Goal: Transaction & Acquisition: Purchase product/service

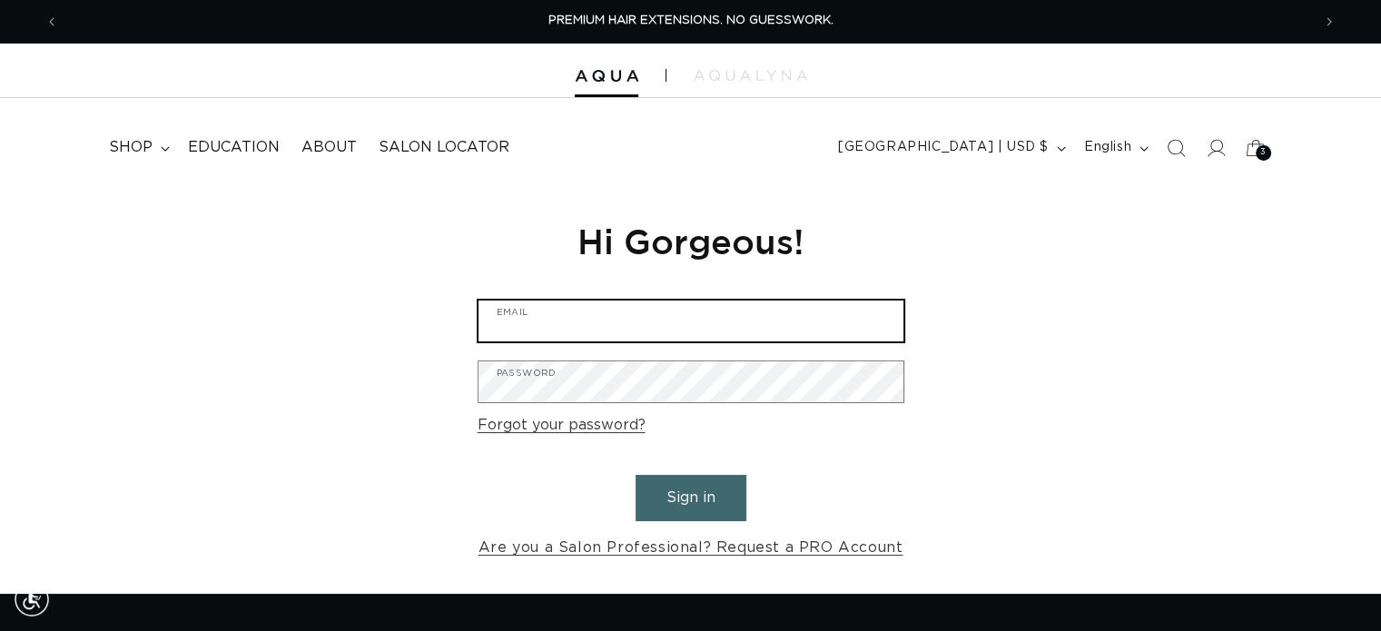
type input "sparksalonmanager@gmail.com"
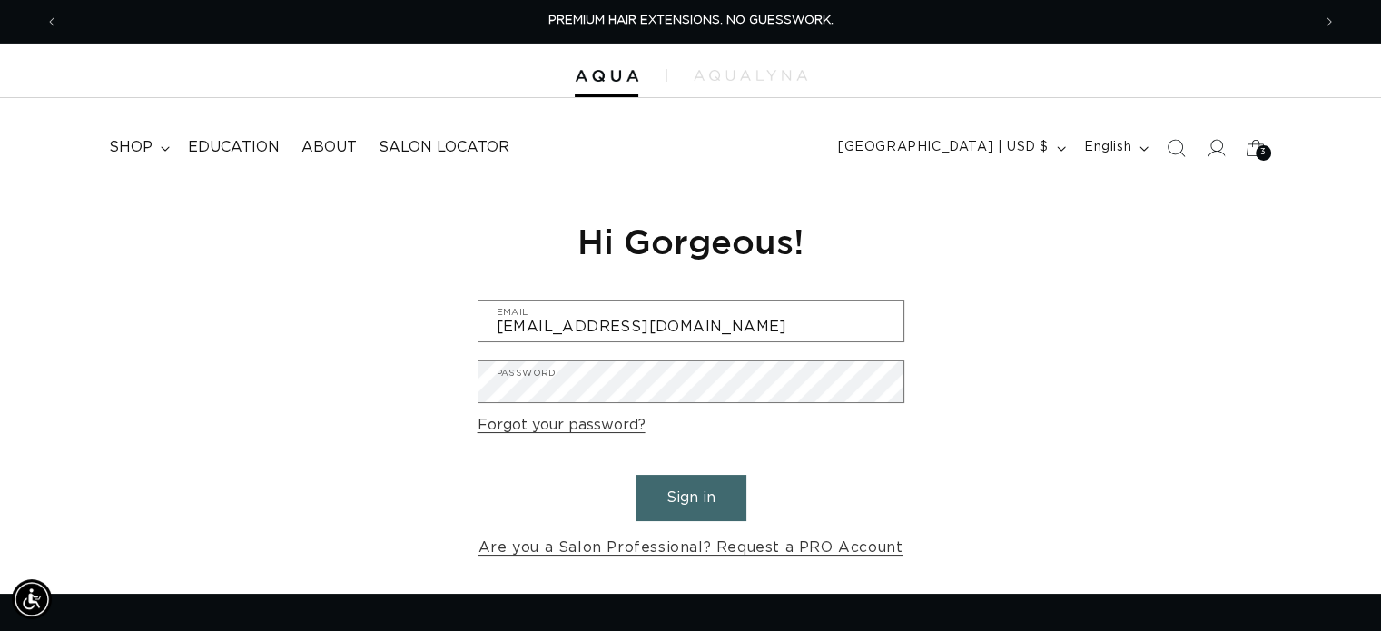
click at [692, 493] on button "Sign in" at bounding box center [690, 498] width 111 height 46
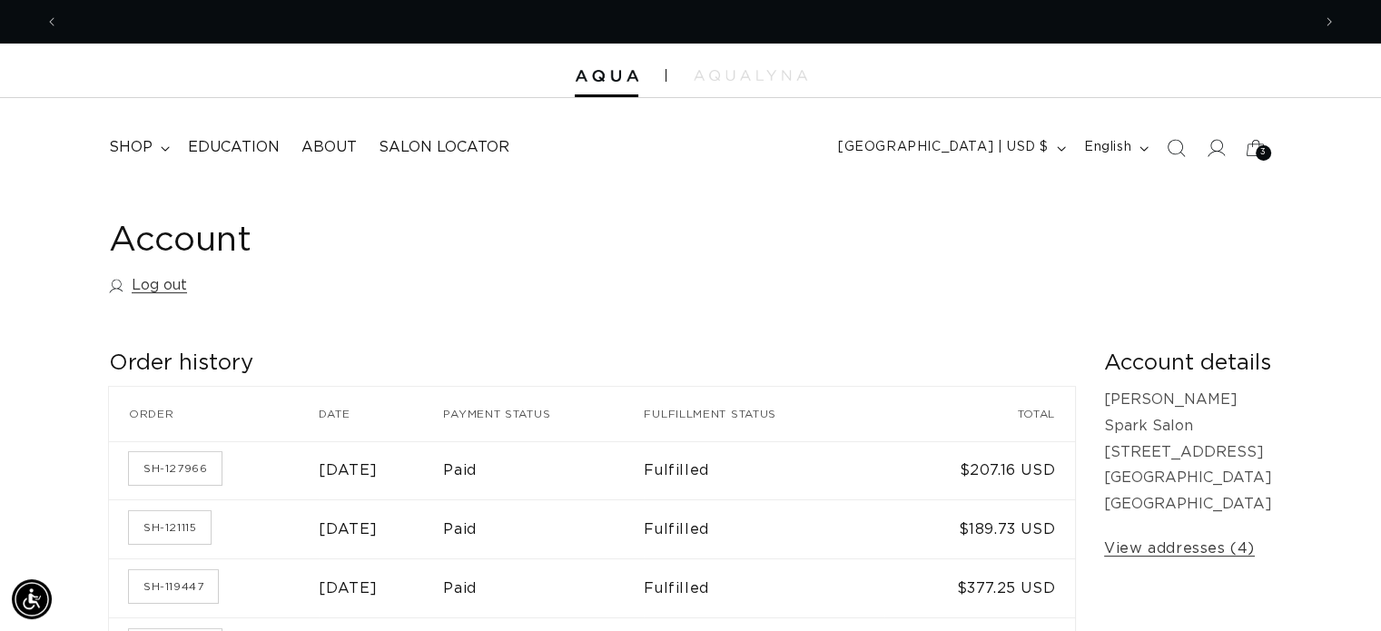
scroll to position [0, 2503]
click at [138, 148] on span "shop" at bounding box center [131, 147] width 44 height 19
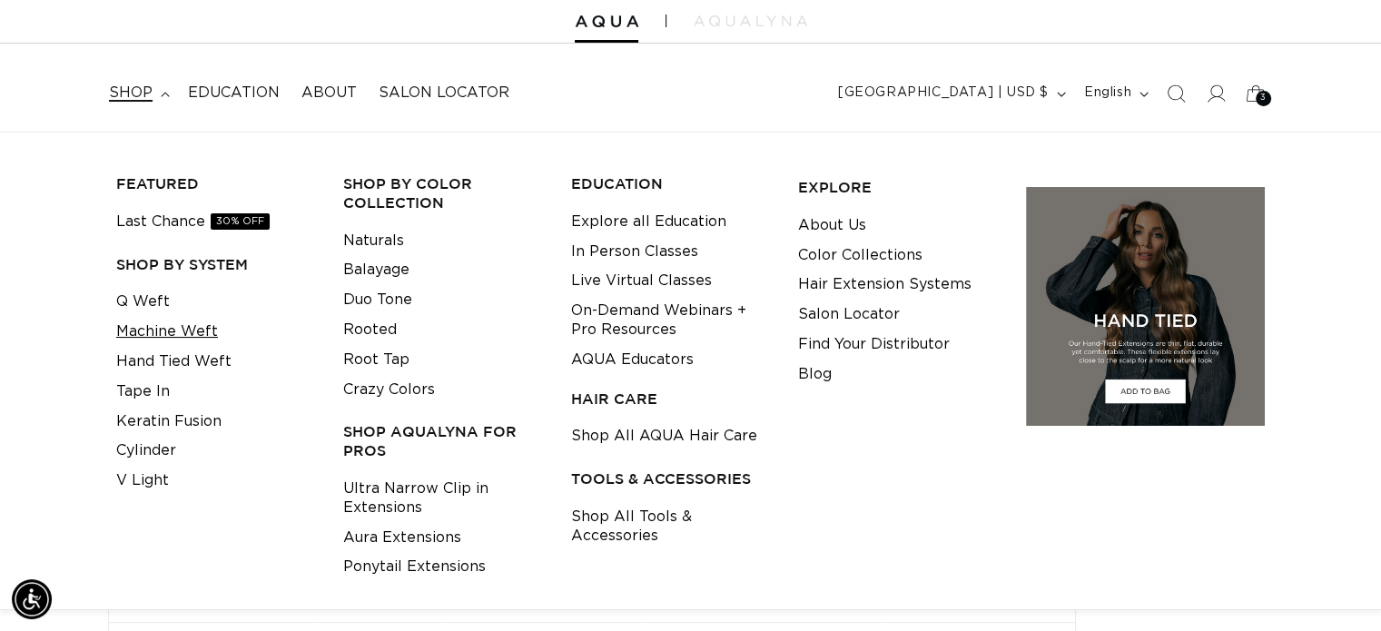
scroll to position [0, 1252]
click at [167, 331] on link "Machine Weft" at bounding box center [167, 332] width 102 height 30
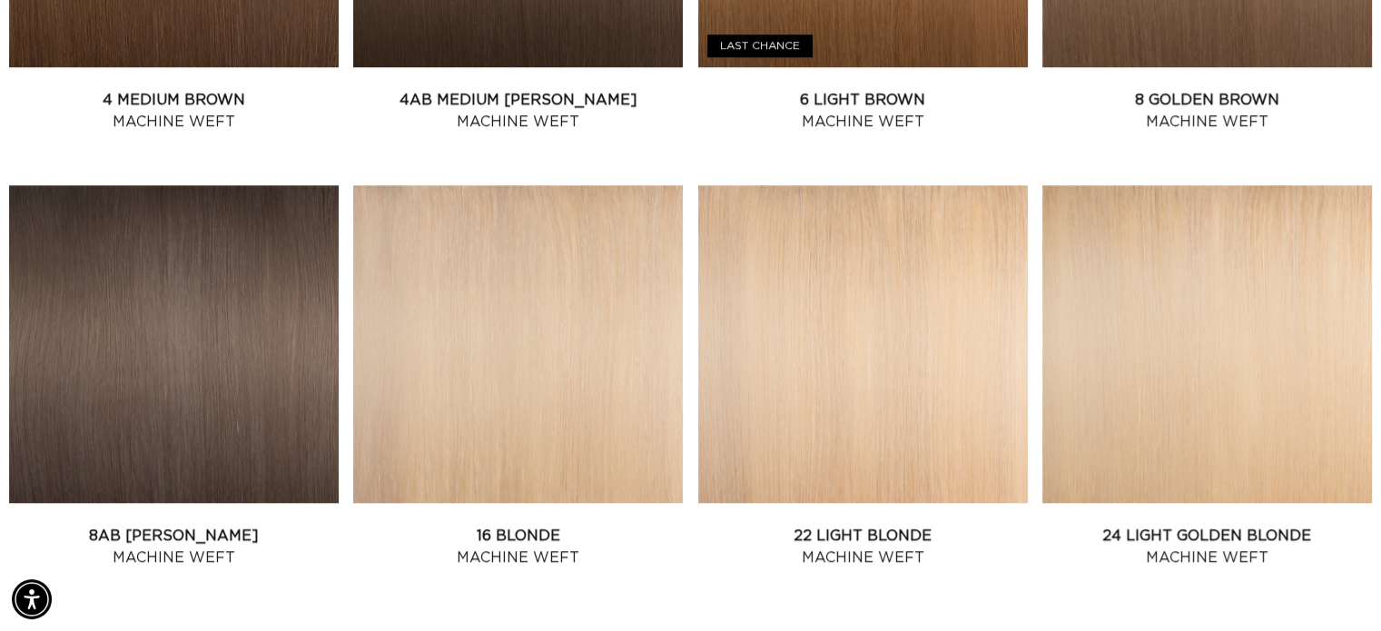
scroll to position [1447, 0]
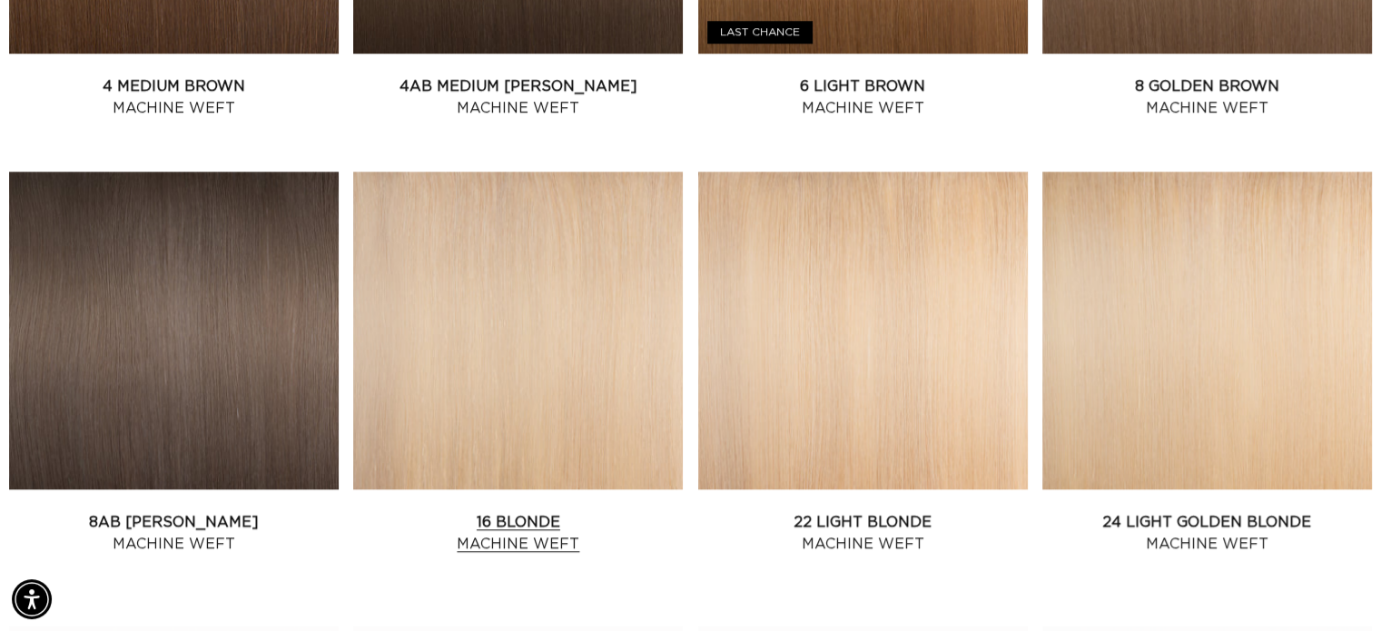
click at [542, 511] on link "16 Blonde Machine Weft" at bounding box center [518, 533] width 330 height 44
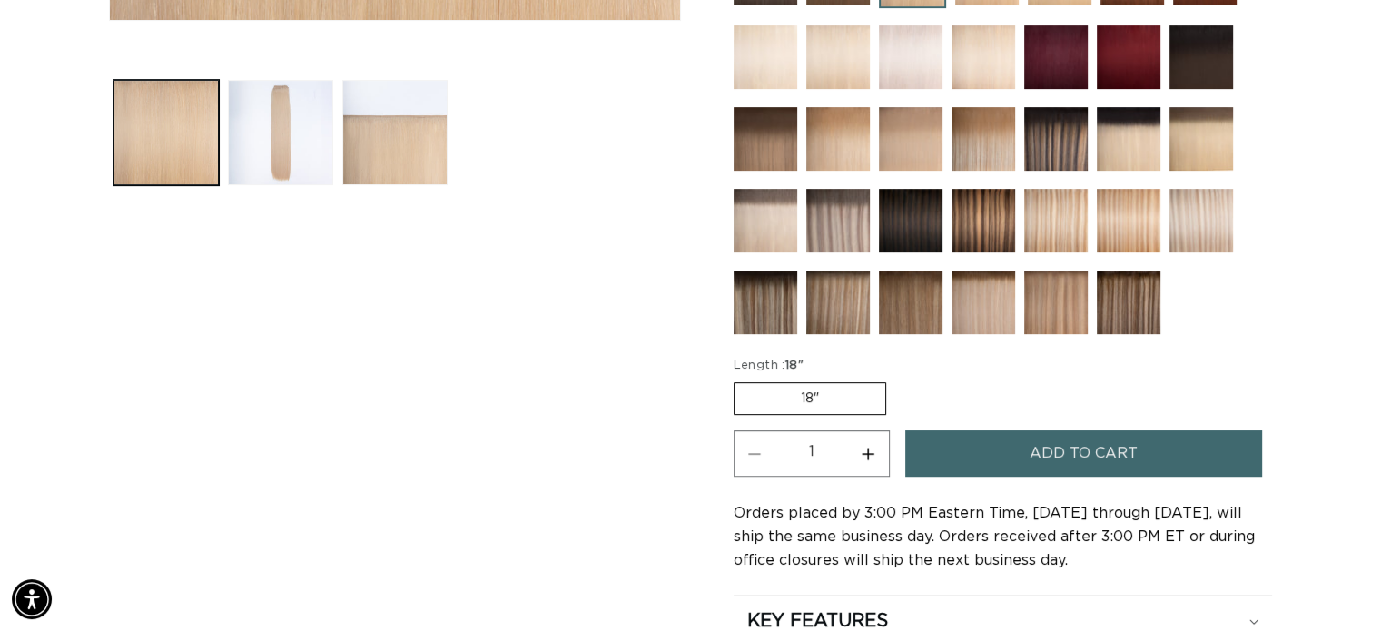
scroll to position [710, 0]
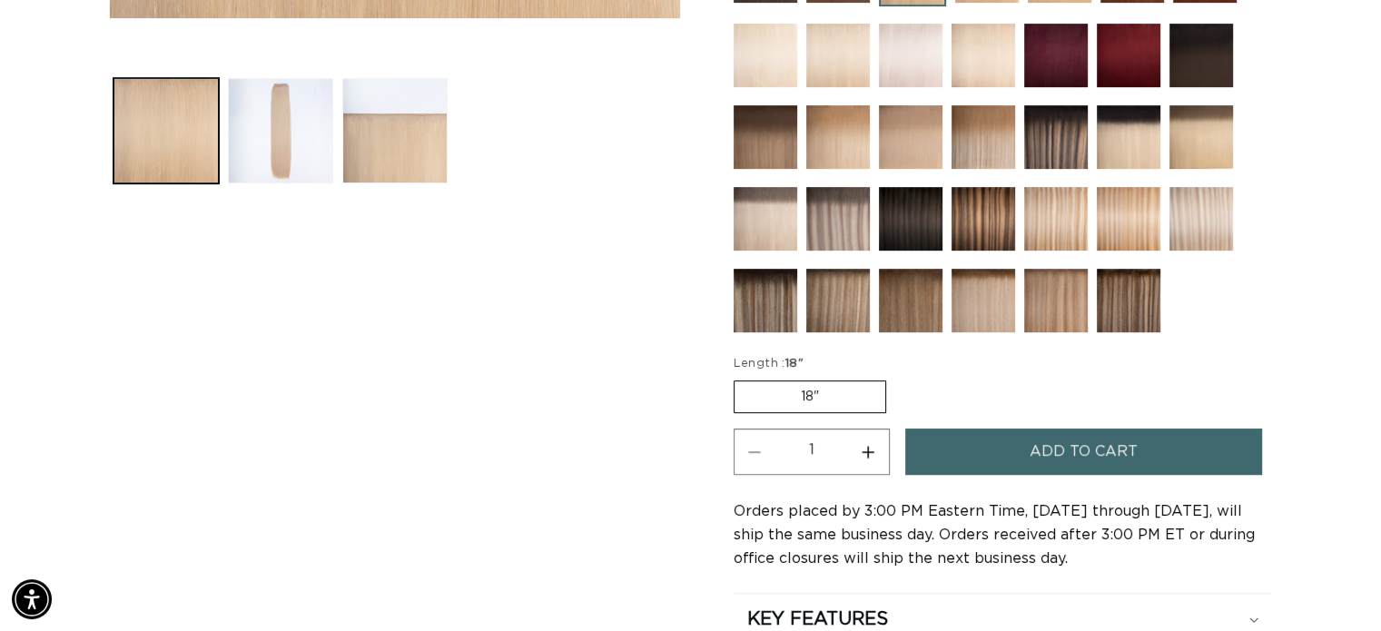
click at [823, 383] on label "18" Variant sold out or unavailable" at bounding box center [810, 396] width 153 height 33
click at [739, 378] on input "18" Variant sold out or unavailable" at bounding box center [738, 377] width 1 height 1
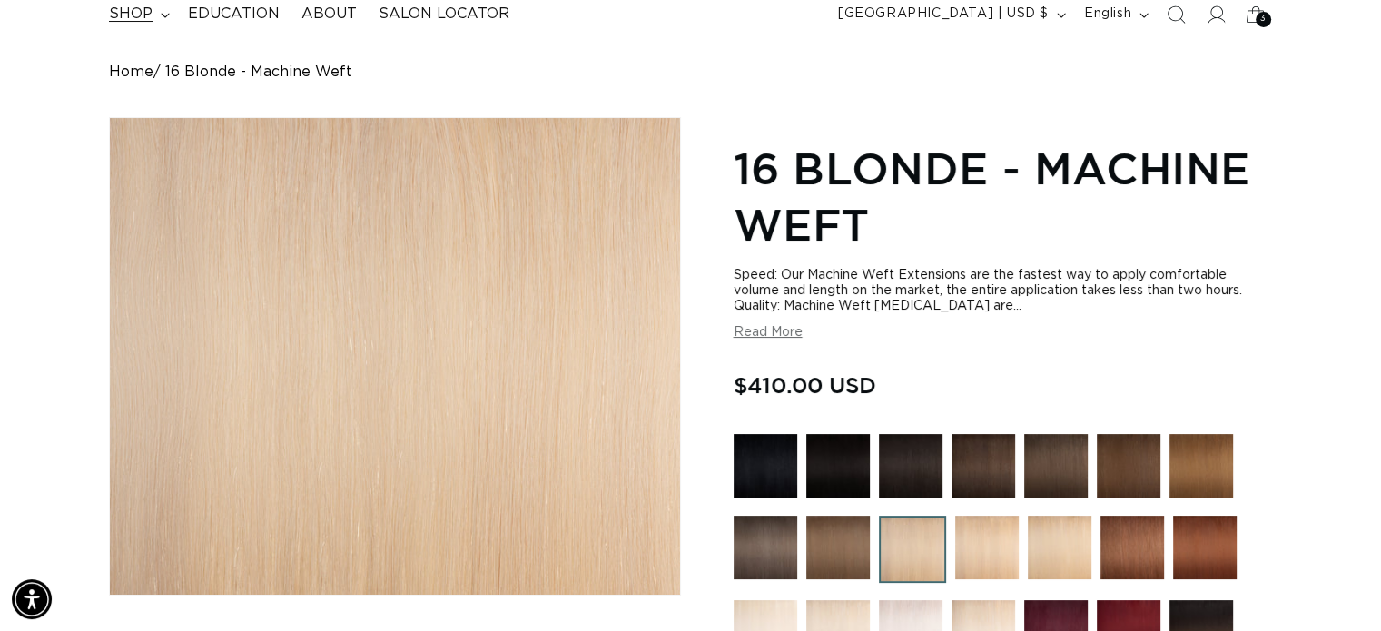
scroll to position [0, 2503]
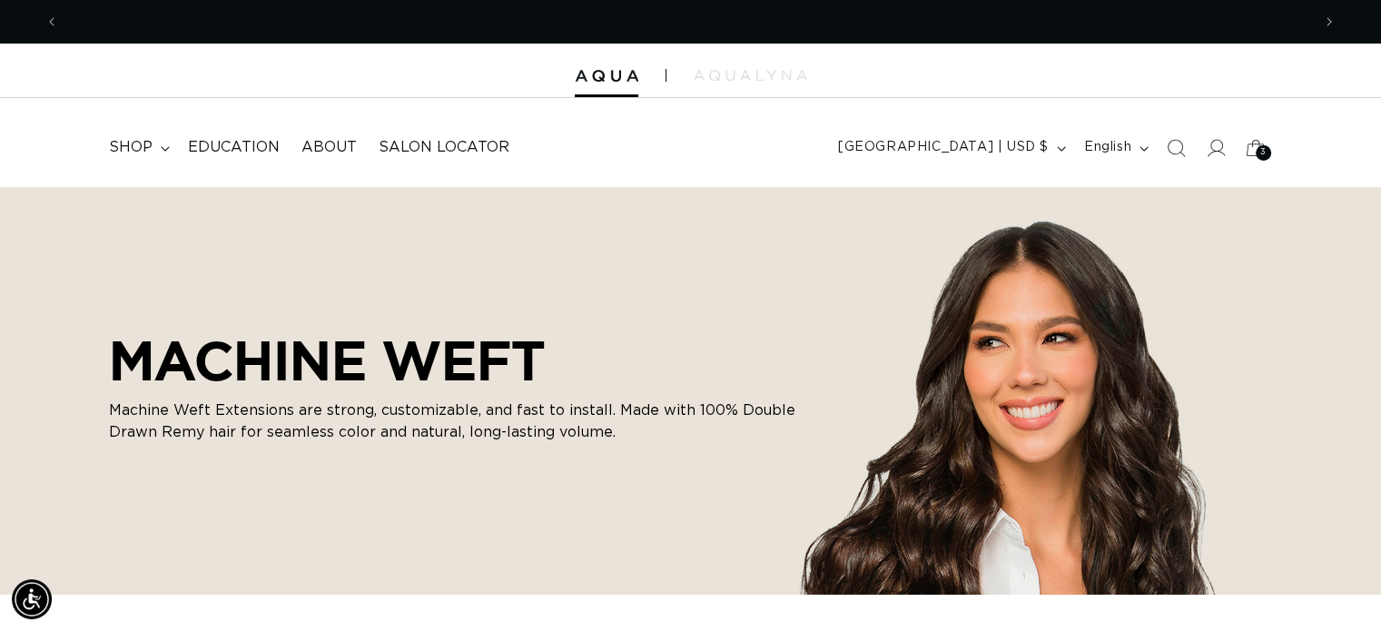
scroll to position [0, 1252]
